Goal: Task Accomplishment & Management: Use online tool/utility

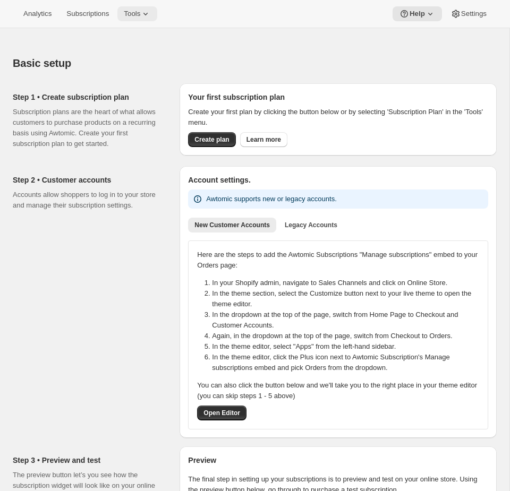
click at [148, 11] on icon at bounding box center [145, 13] width 11 height 11
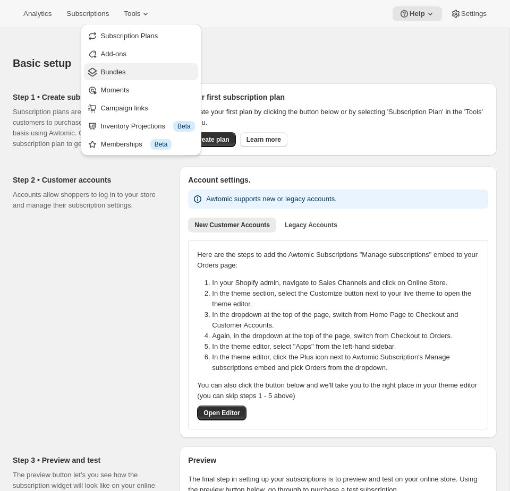
click at [134, 70] on span "Bundles" at bounding box center [148, 72] width 94 height 11
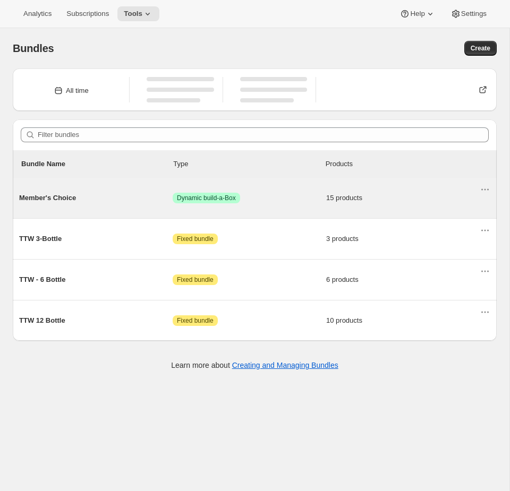
click at [415, 202] on span "15 products" at bounding box center [402, 198] width 153 height 11
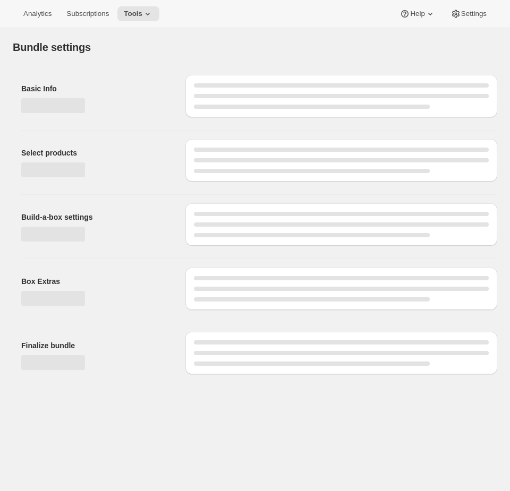
type input "Member's Choice"
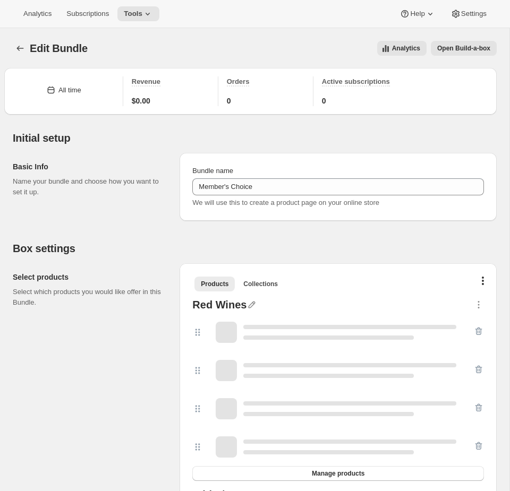
click at [482, 52] on span "Open Build-a-box" at bounding box center [463, 48] width 53 height 8
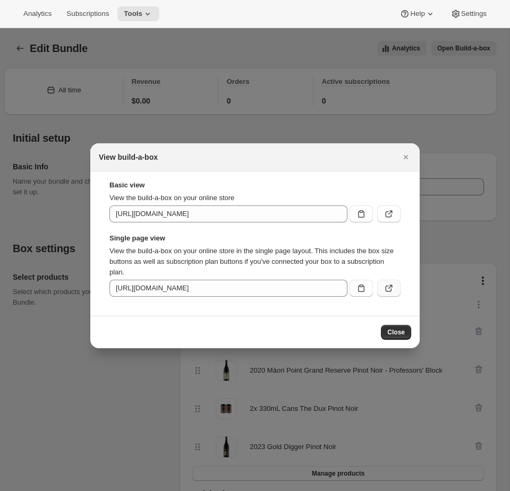
click at [392, 289] on icon ":r4h:" at bounding box center [388, 288] width 11 height 11
